Goal: Information Seeking & Learning: Learn about a topic

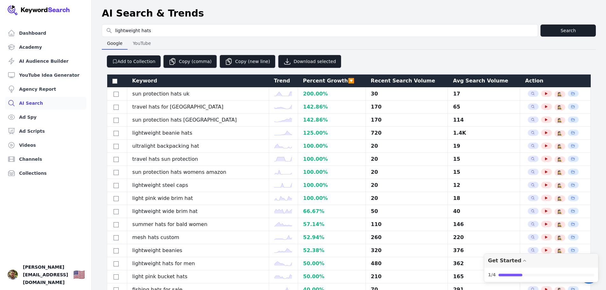
select select "50"
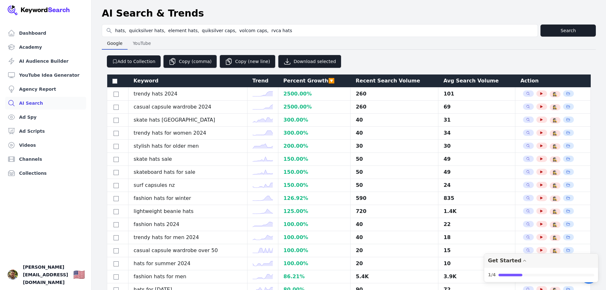
select select "100"
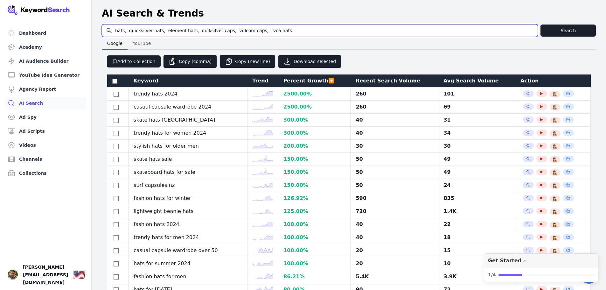
click at [123, 32] on input "hats, quicksilver hats, element hats, quiksilver caps, volcom caps, rvca hats" at bounding box center [319, 30] width 435 height 12
drag, startPoint x: 115, startPoint y: 31, endPoint x: 275, endPoint y: 31, distance: 160.0
click at [275, 31] on input "hats, quicksilver hats, element hats, quiksilver caps, volcom caps, rvca hats" at bounding box center [319, 30] width 435 height 12
click at [276, 31] on input "hats, quicksilver hats, element hats, quiksilver caps, volcom caps, rvca hats" at bounding box center [319, 30] width 435 height 12
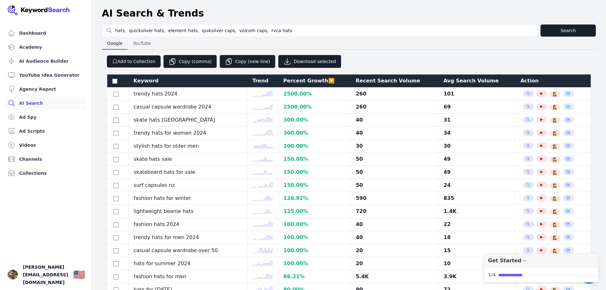
click at [384, 82] on div "Recent Search Volume" at bounding box center [395, 81] width 78 height 8
